Goal: Task Accomplishment & Management: Manage account settings

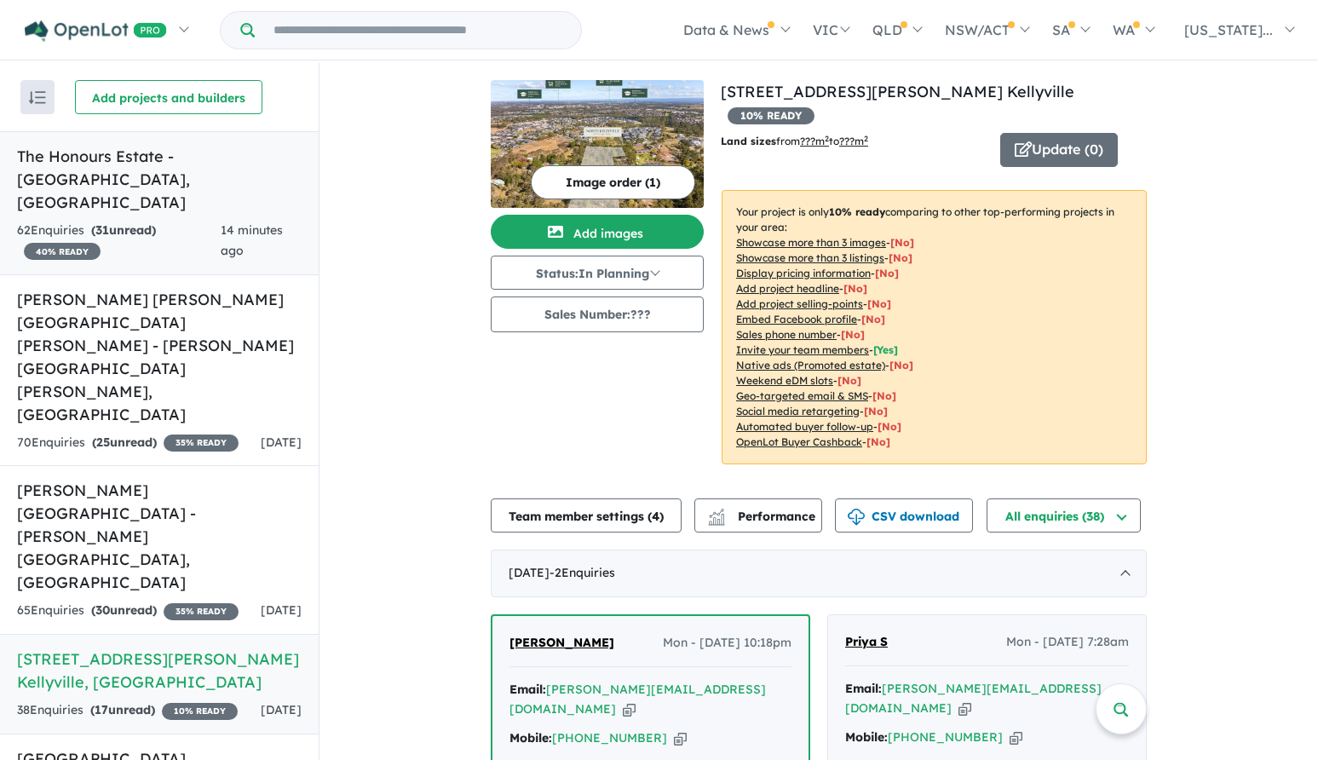
click at [184, 152] on h5 "The Honours Estate - [GEOGRAPHIC_DATA] , [GEOGRAPHIC_DATA]" at bounding box center [159, 179] width 285 height 69
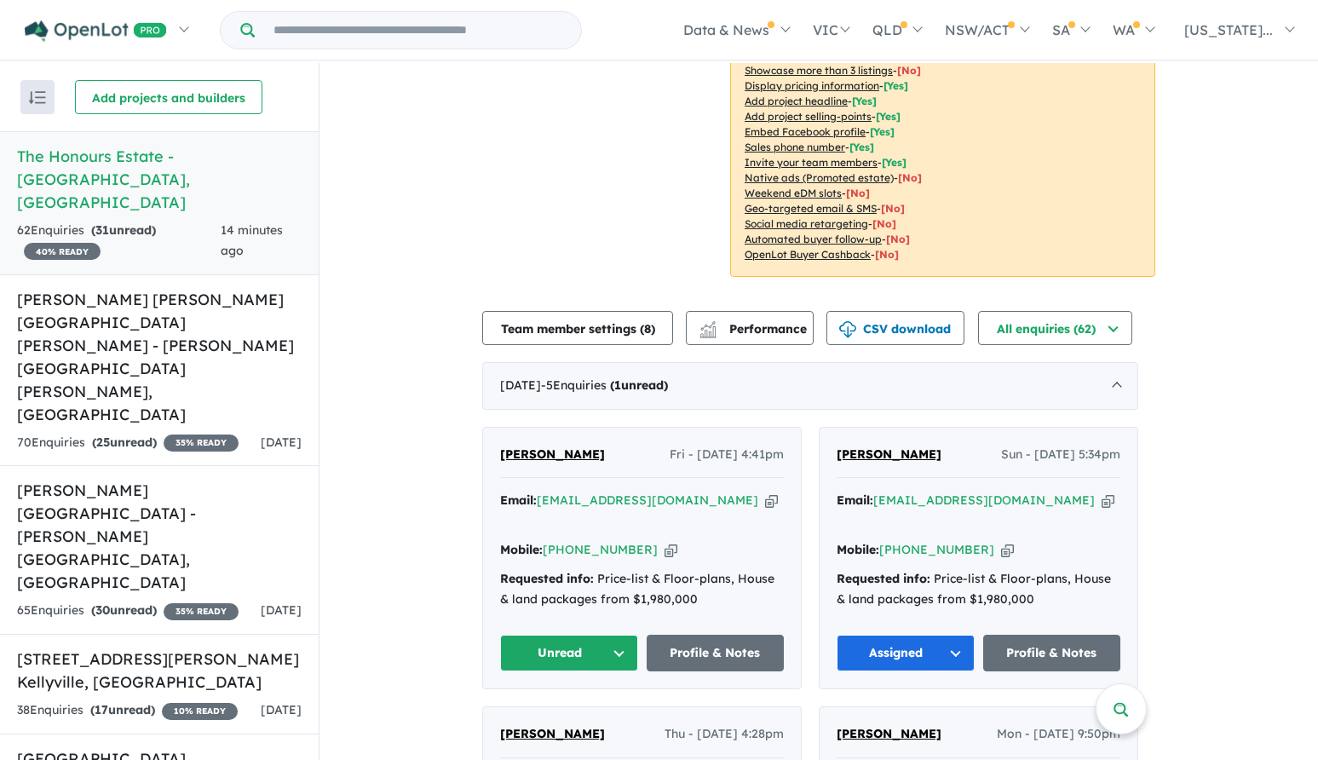
scroll to position [341, 0]
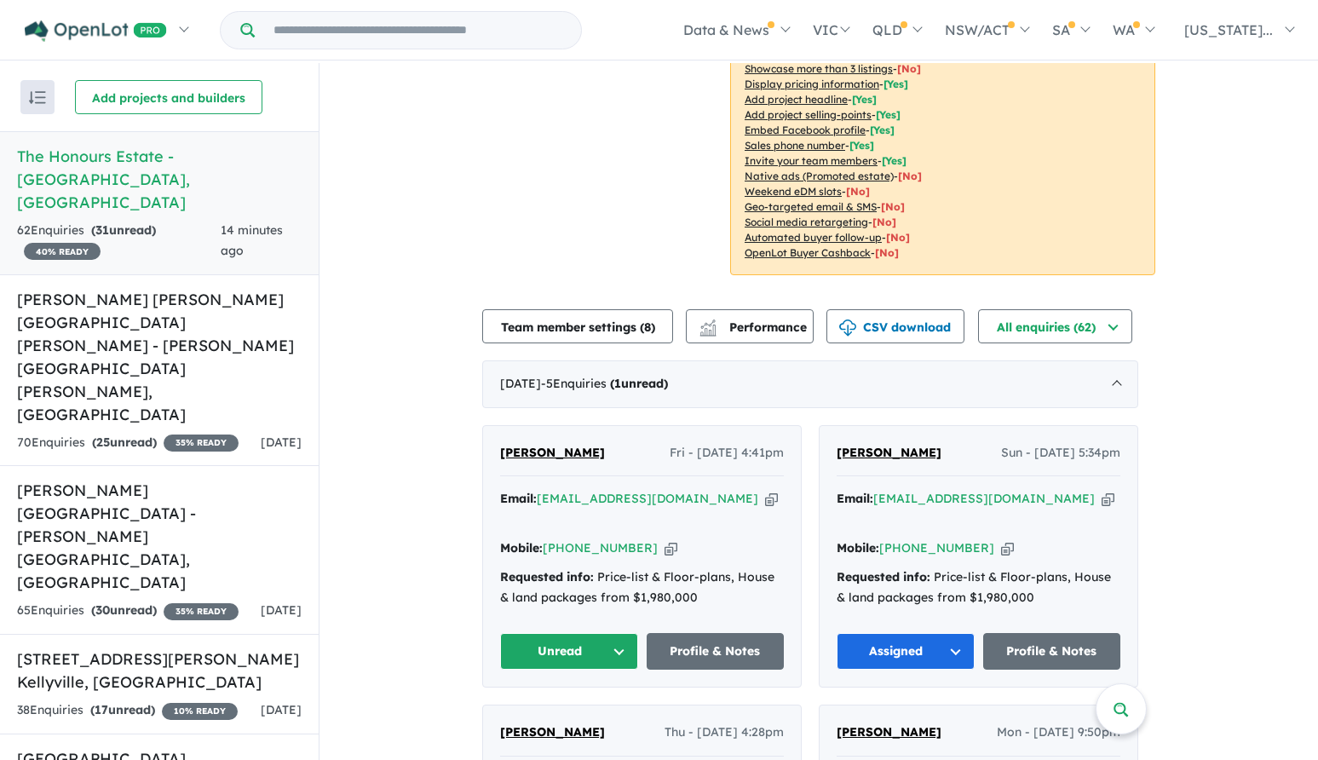
click at [539, 449] on span "[PERSON_NAME]" at bounding box center [552, 452] width 105 height 15
click at [580, 633] on button "Unread" at bounding box center [569, 651] width 138 height 37
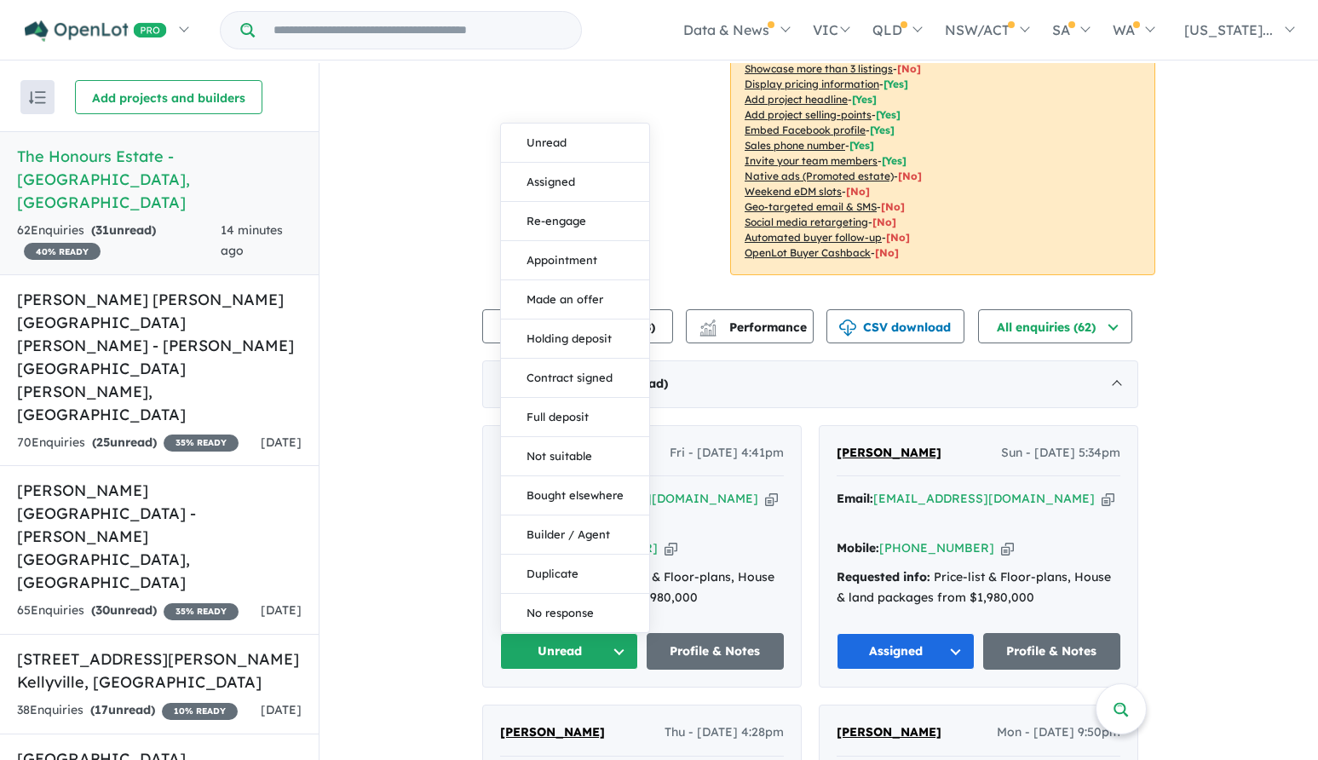
click at [577, 163] on button "Assigned" at bounding box center [575, 182] width 148 height 39
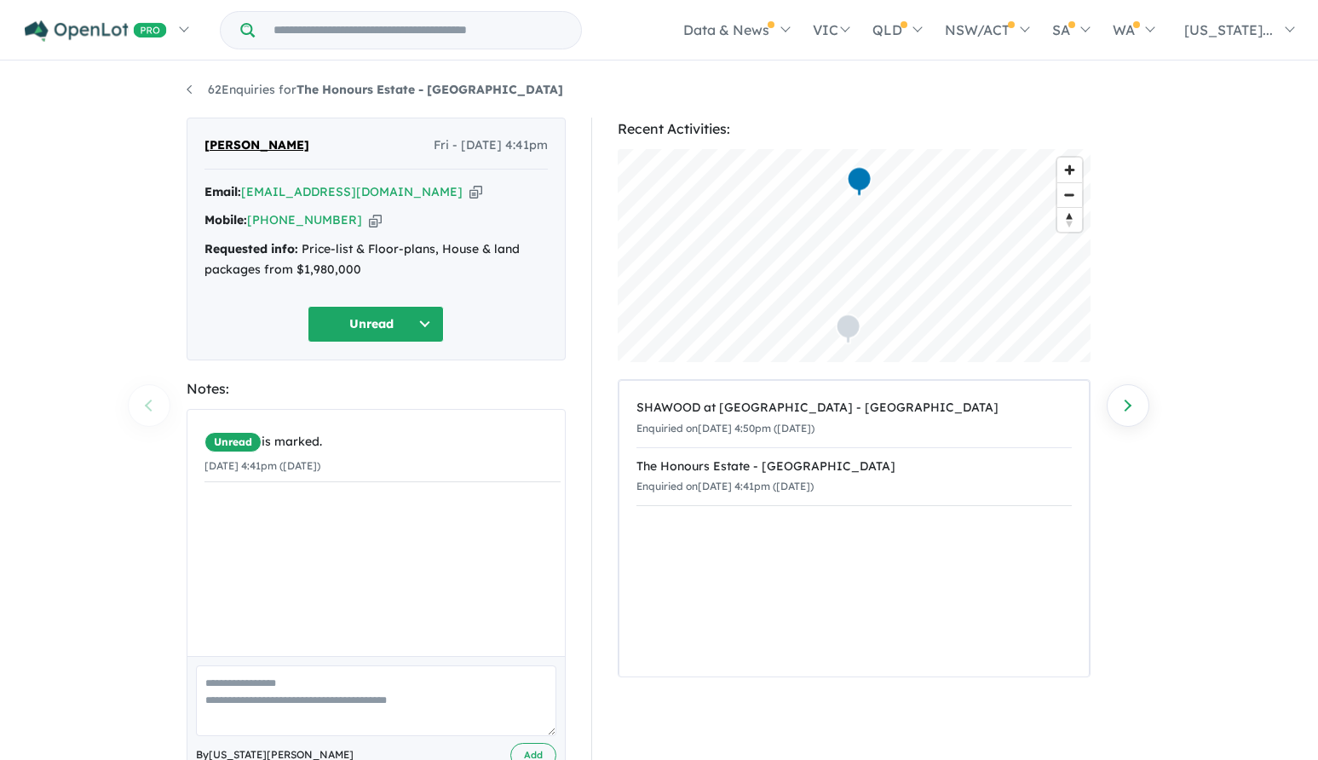
click at [1231, 186] on div "62 Enquiries for The Honours Estate - Norwest Previous enquiry Next enquiry Wei…" at bounding box center [659, 412] width 1318 height 699
